Goal: Task Accomplishment & Management: Manage account settings

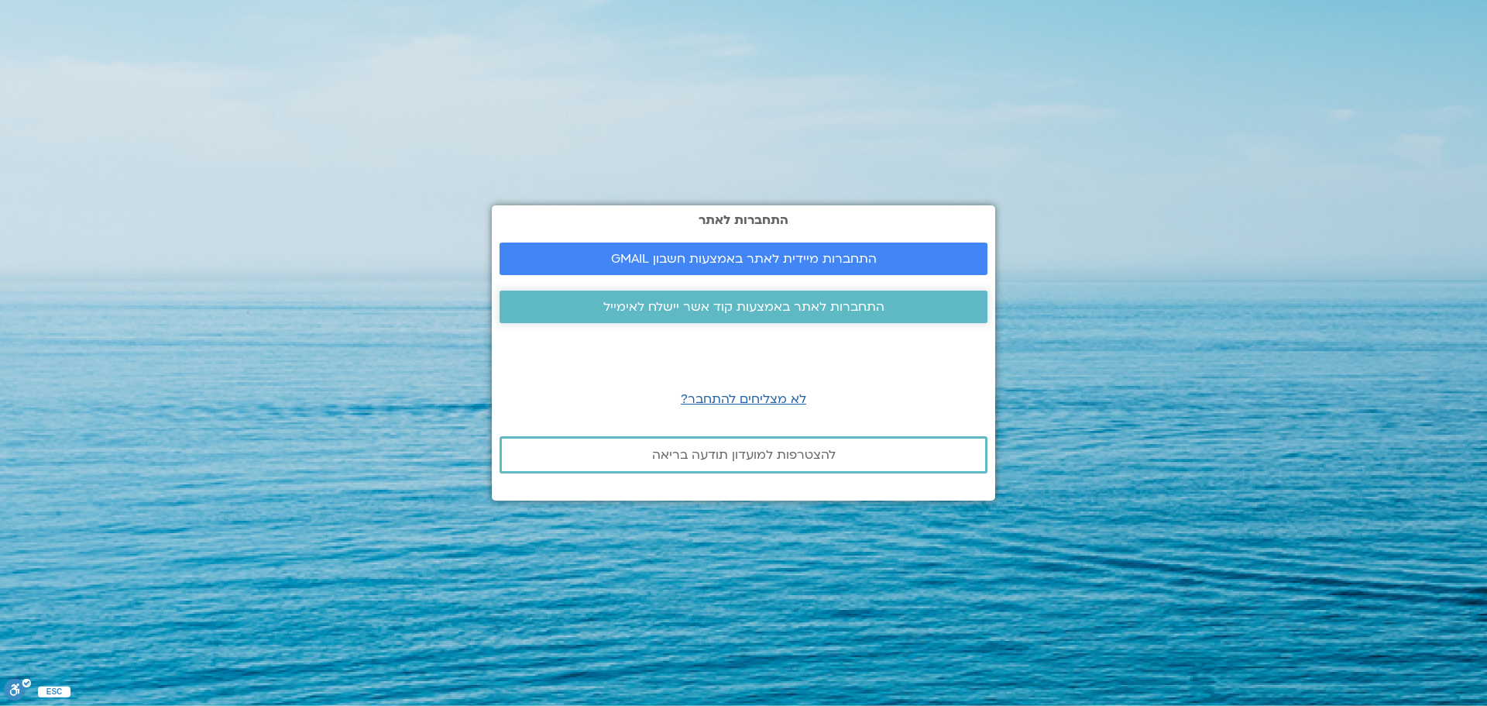
click at [715, 308] on span "התחברות לאתר באמצעות קוד אשר יישלח לאימייל" at bounding box center [743, 307] width 281 height 14
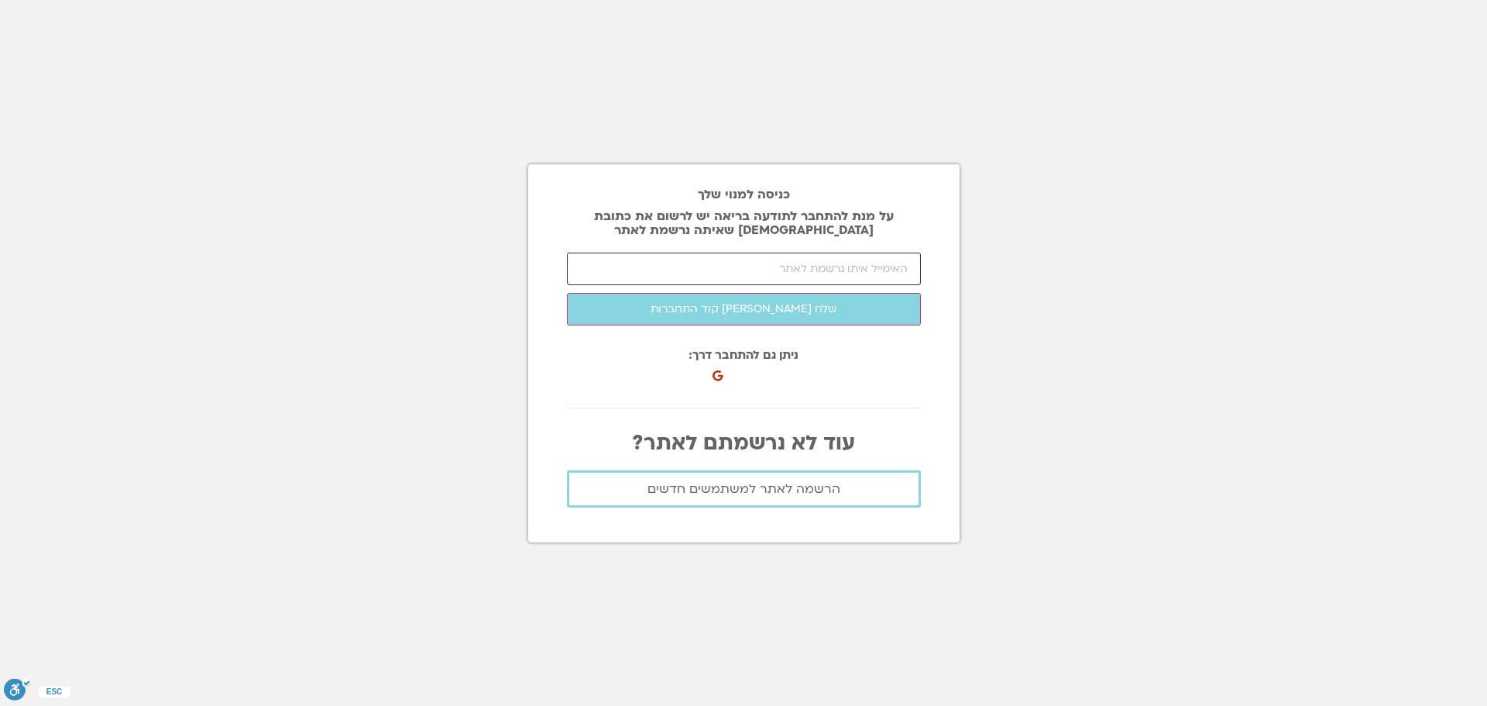
click at [696, 264] on input "email" at bounding box center [744, 269] width 354 height 33
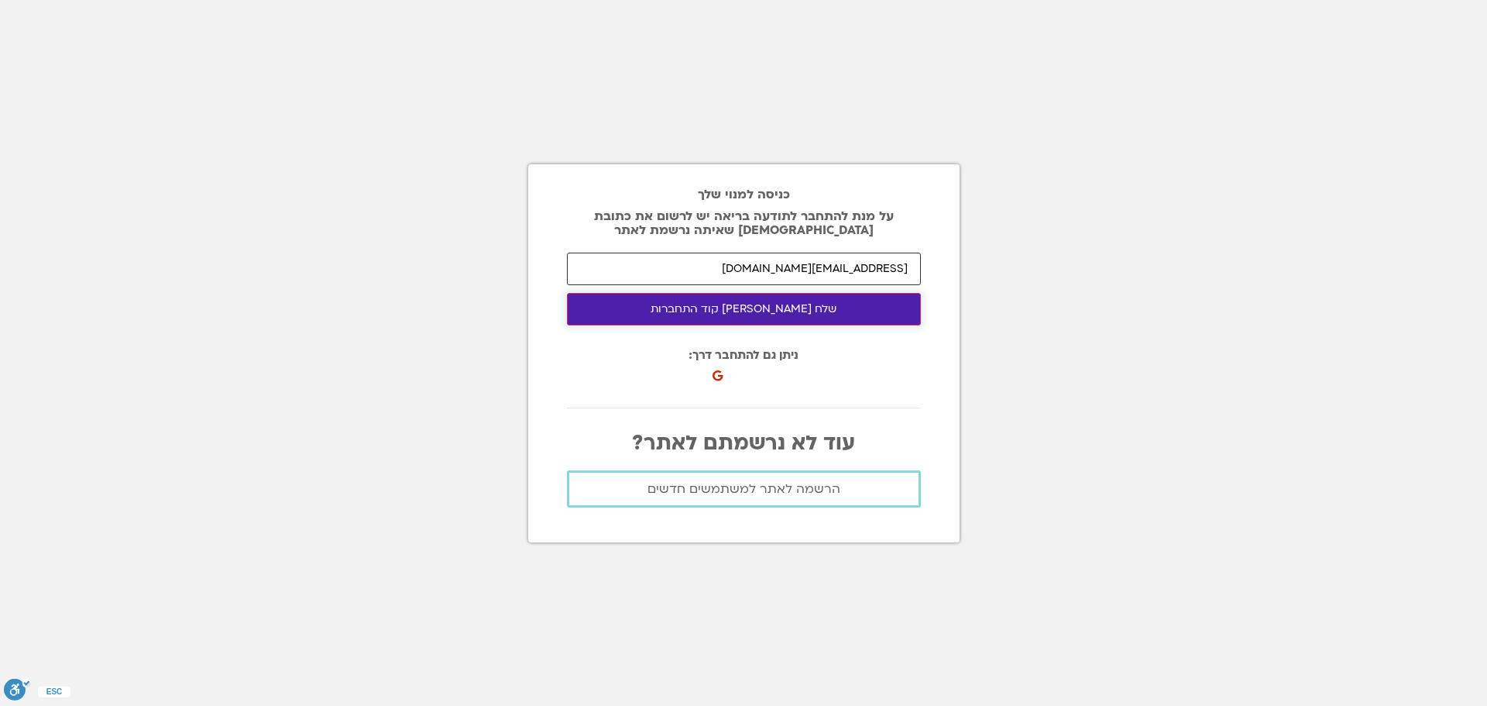
type input "[EMAIL_ADDRESS][DOMAIN_NAME]"
click at [728, 314] on button "שלח לי קוד התחברות" at bounding box center [744, 309] width 354 height 33
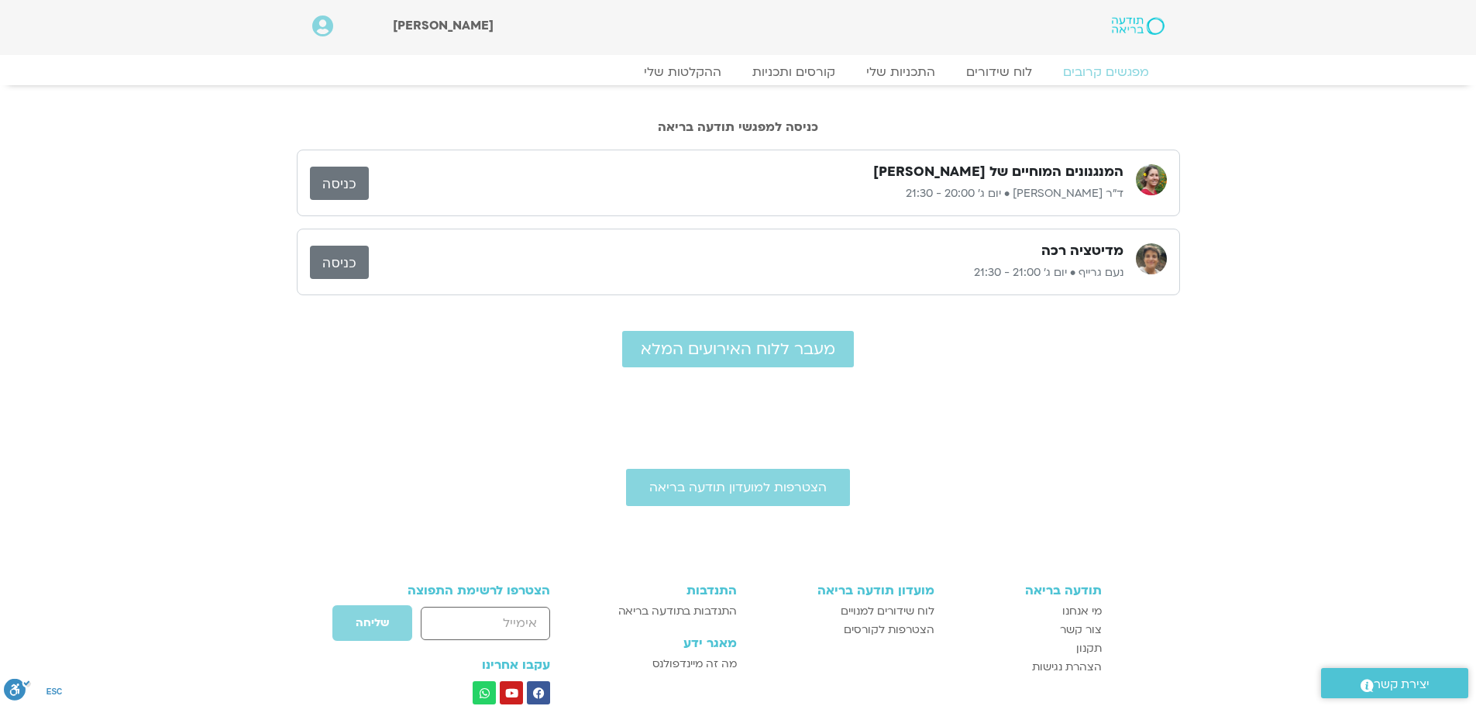
click at [351, 180] on link "כניסה" at bounding box center [339, 183] width 59 height 33
